Goal: Task Accomplishment & Management: Manage account settings

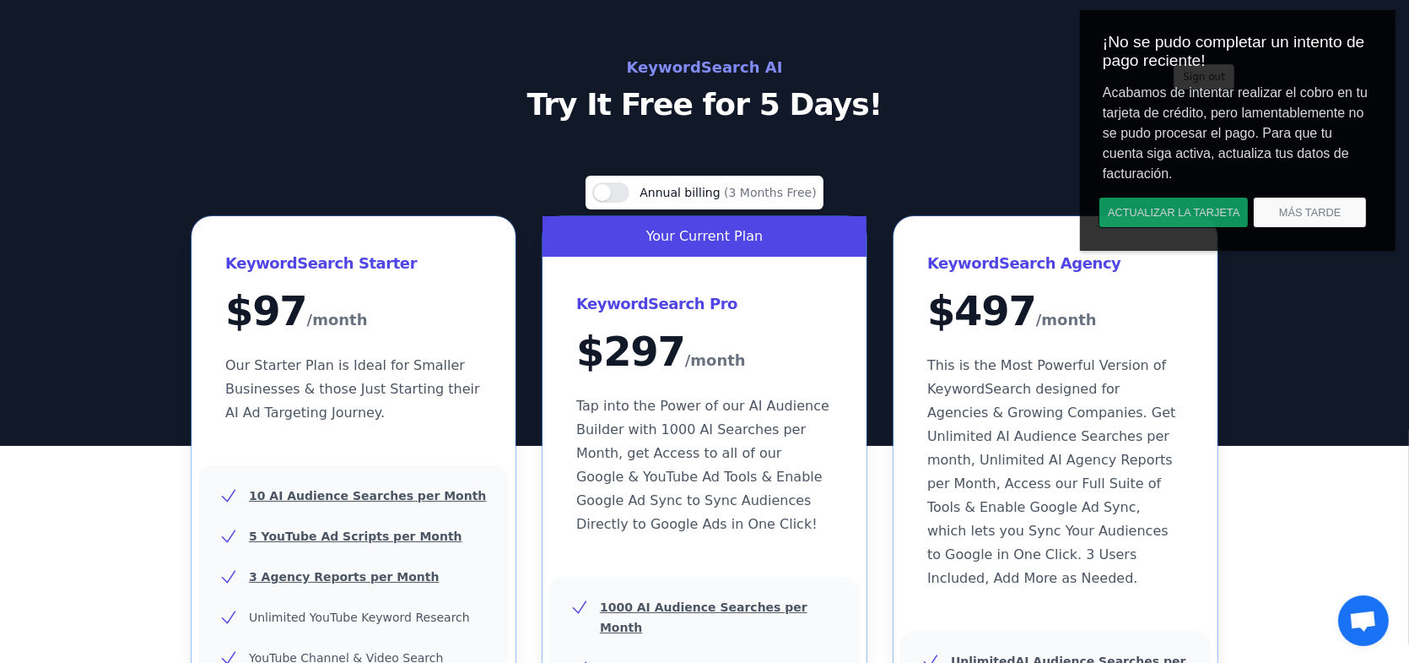
click at [1171, 213] on button "ACTUALIZAR LA TARJETA" at bounding box center [1173, 212] width 150 height 31
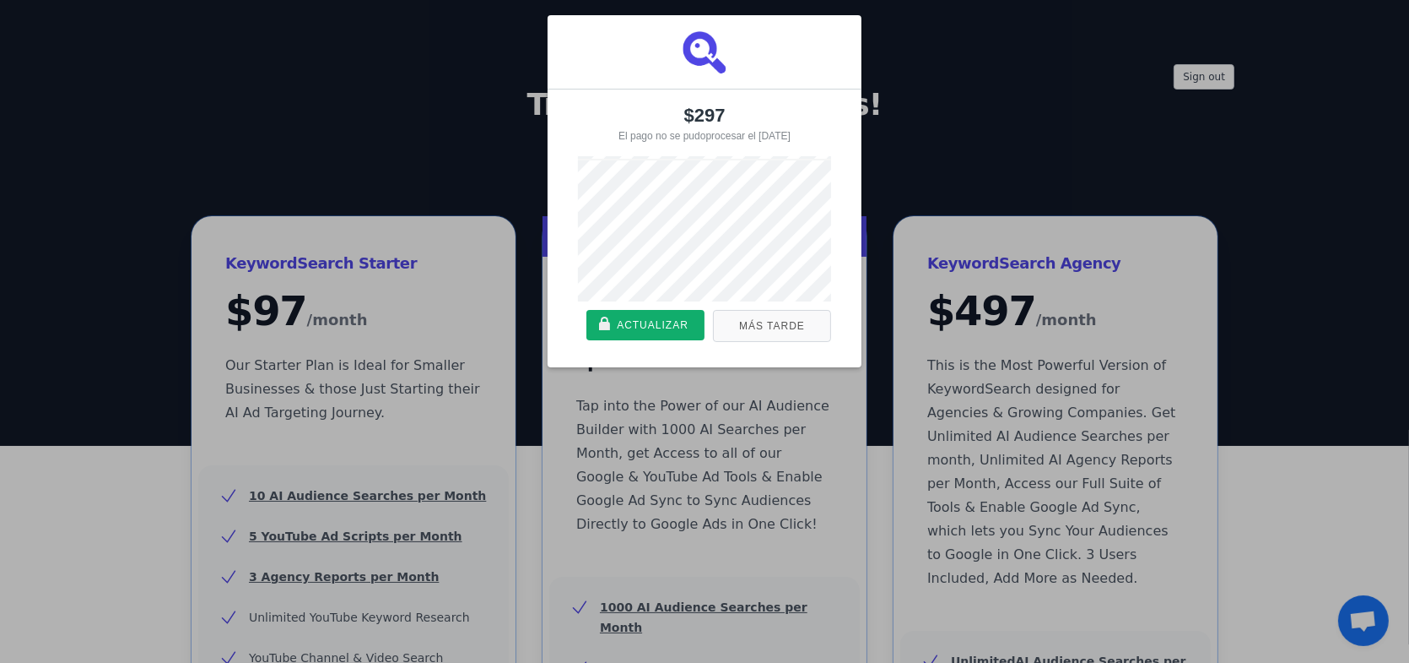
click at [765, 330] on button "Más Tarde" at bounding box center [772, 326] width 118 height 32
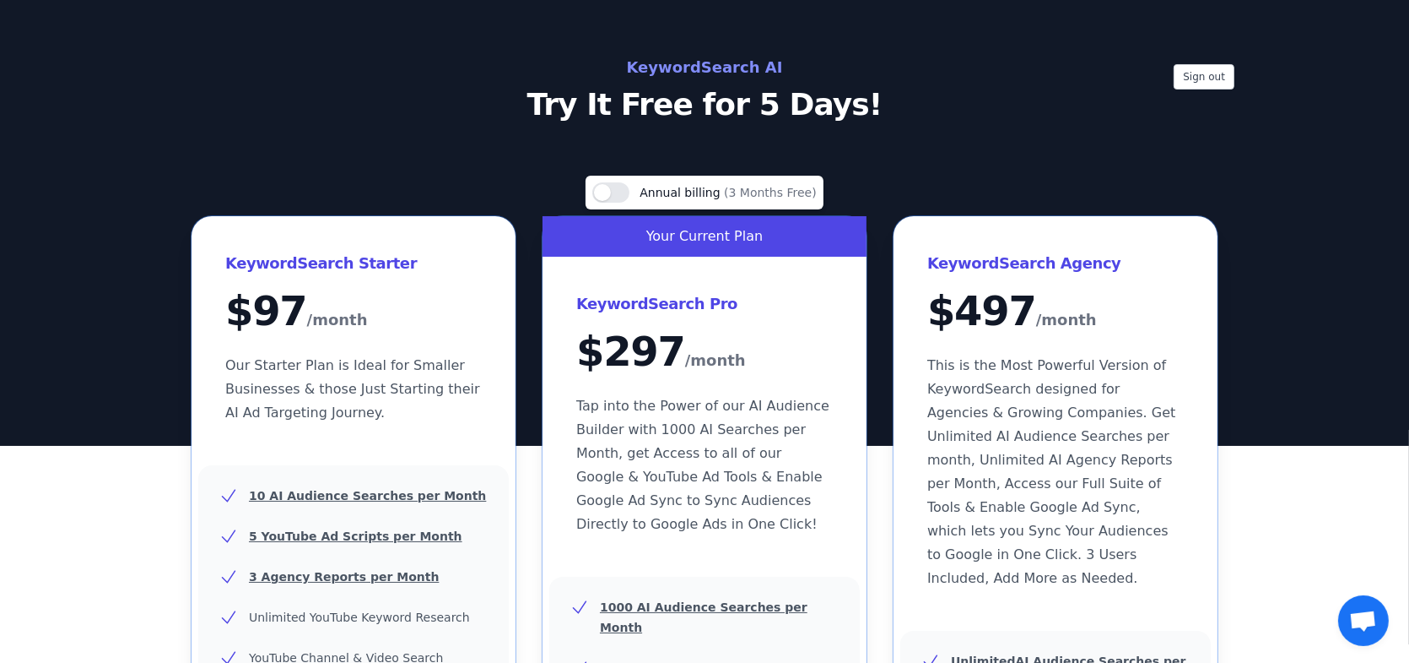
click at [756, 75] on h2 "KeywordSearch AI" at bounding box center [705, 67] width 756 height 27
click at [1198, 79] on button "Sign out" at bounding box center [1204, 76] width 61 height 25
